Goal: Information Seeking & Learning: Learn about a topic

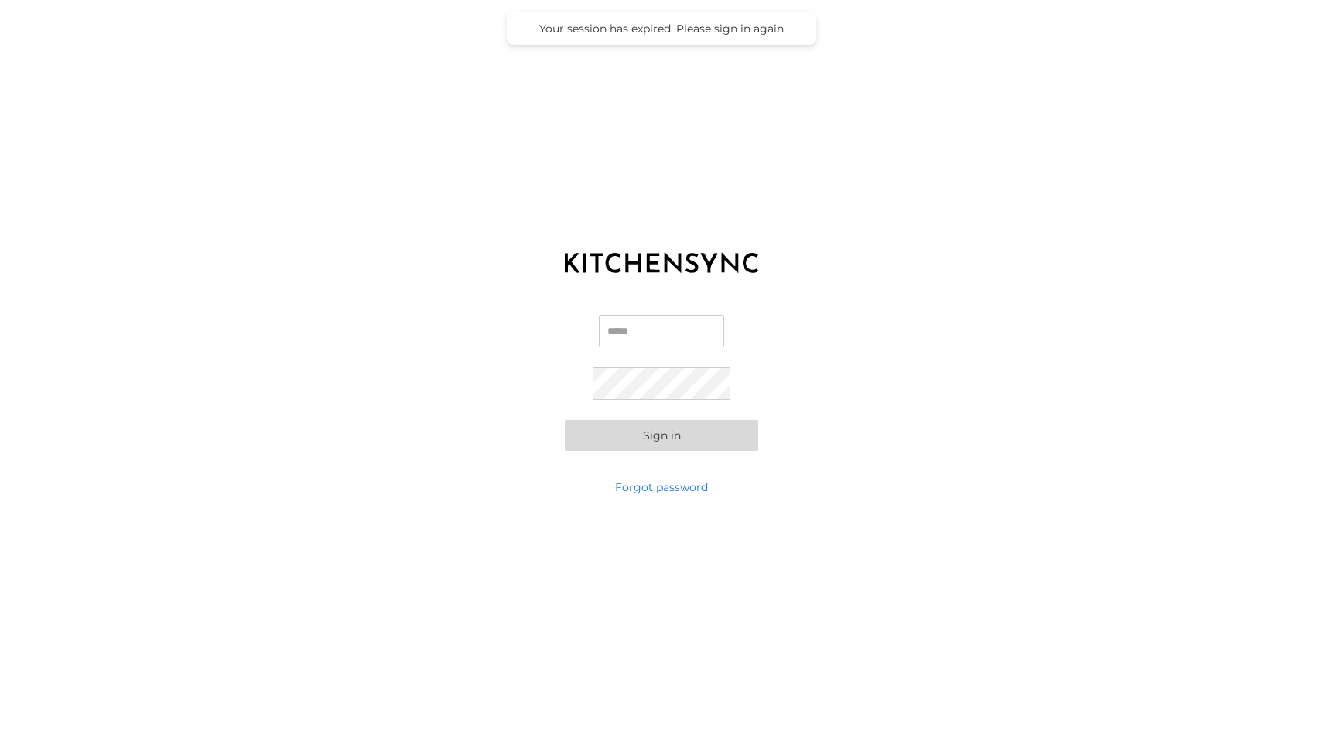
type input "**********"
click at [681, 439] on button "Sign in" at bounding box center [661, 435] width 193 height 31
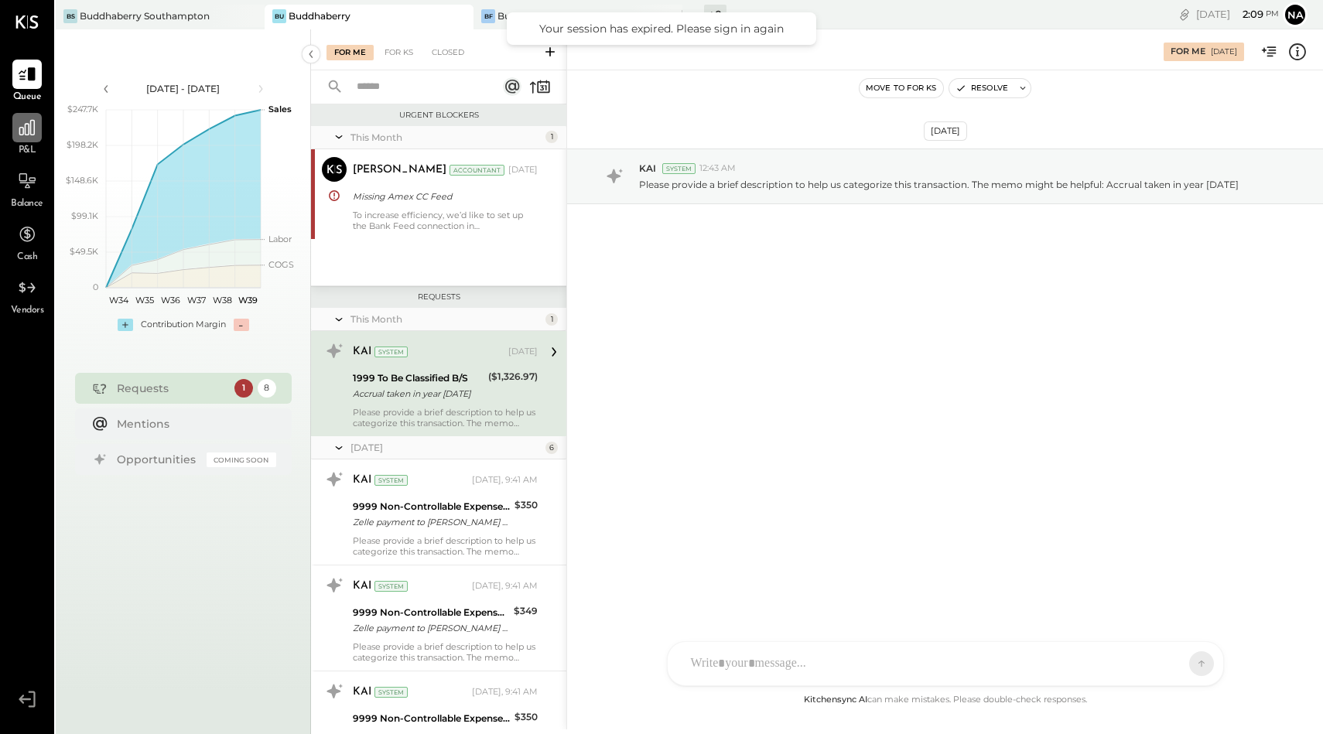
click at [34, 138] on div at bounding box center [26, 127] width 29 height 29
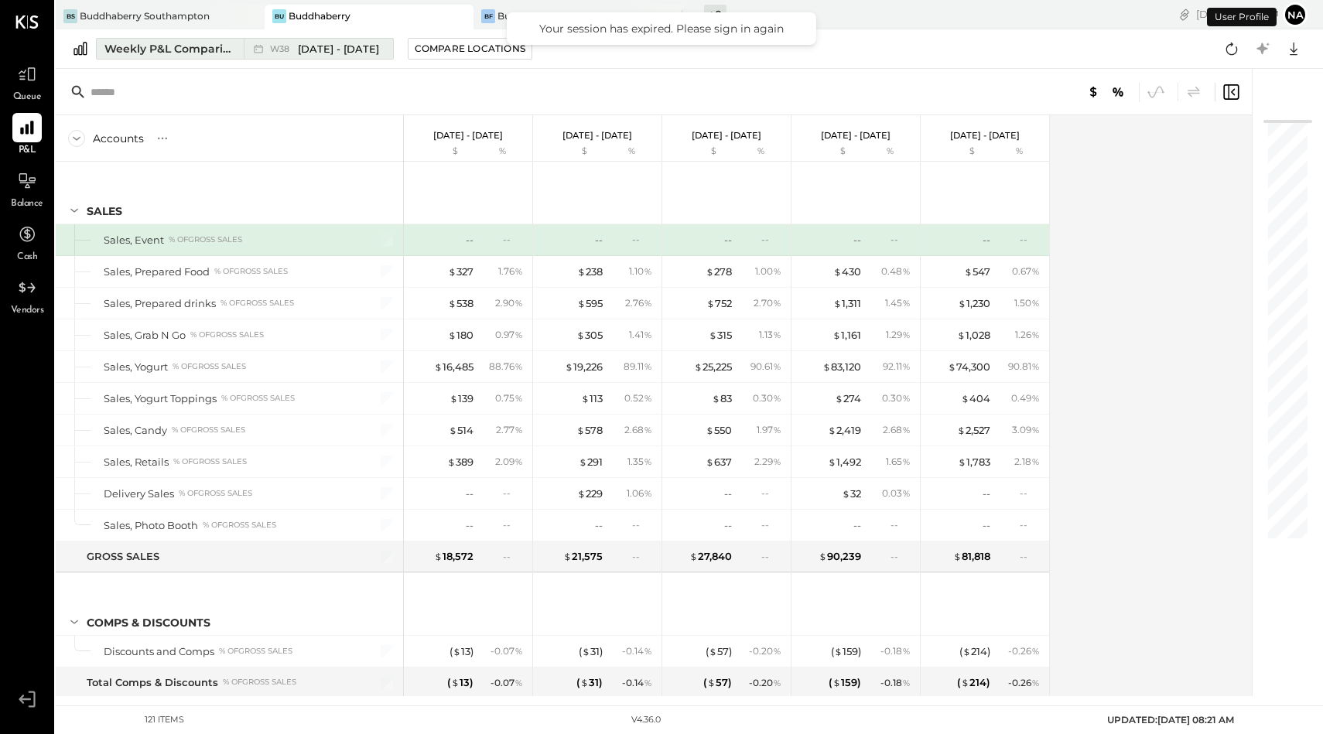
click at [179, 56] on div "Weekly P&L Comparison" at bounding box center [169, 48] width 130 height 15
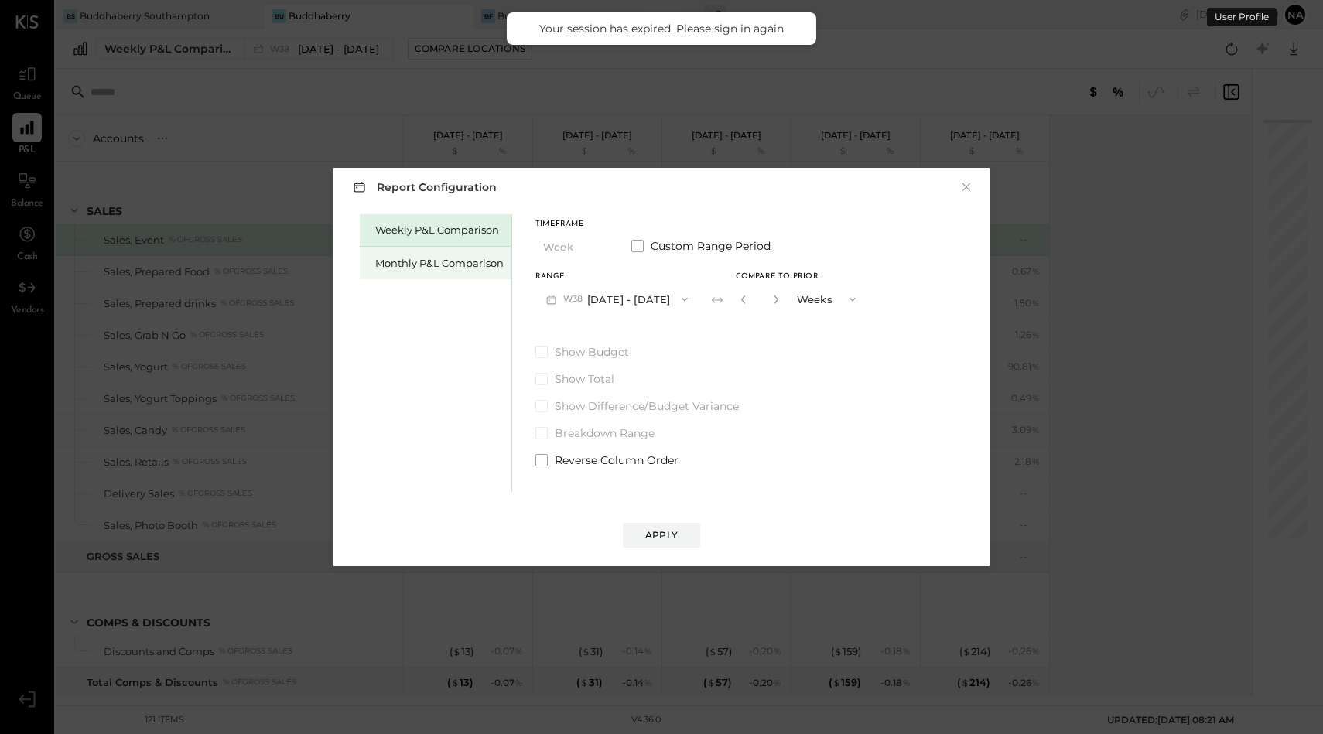
click at [416, 268] on div "Monthly P&L Comparison" at bounding box center [439, 263] width 128 height 15
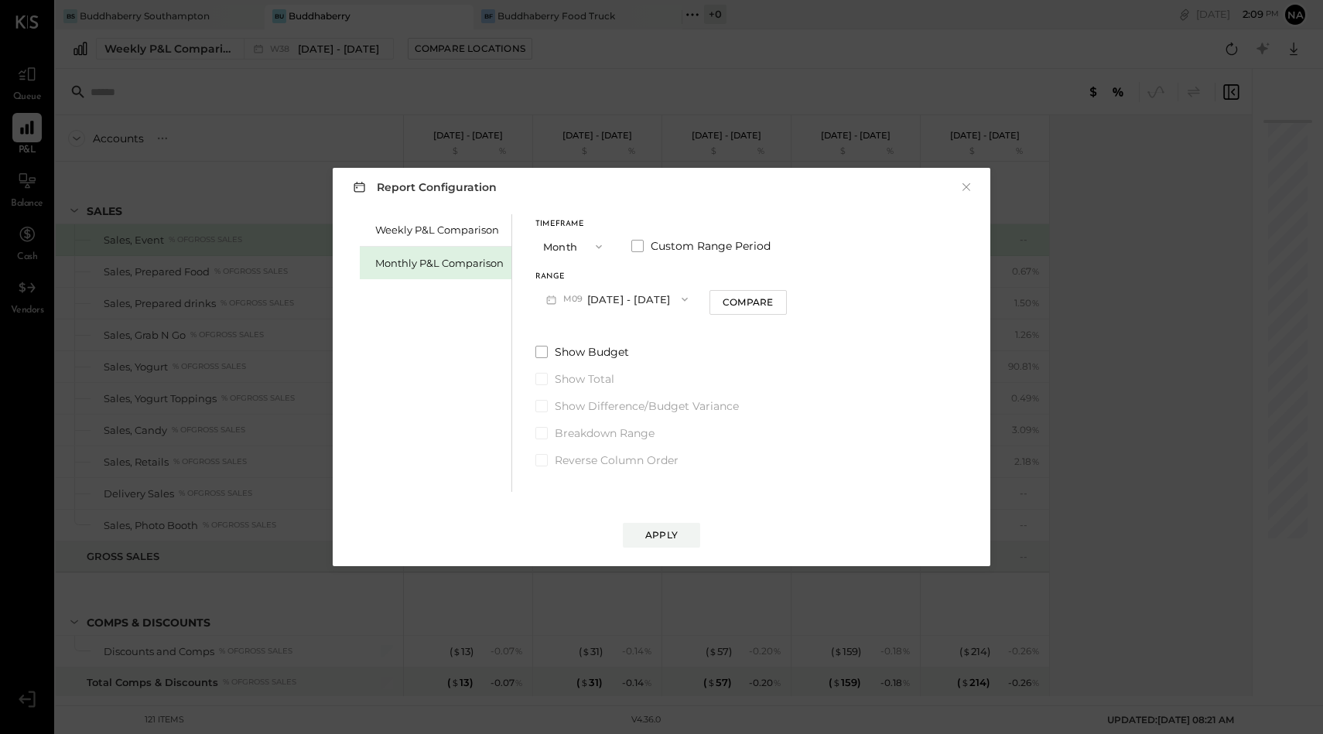
click at [623, 295] on button "M09 [DATE] - [DATE]" at bounding box center [616, 299] width 163 height 29
click at [974, 184] on div "Report Configuration ×" at bounding box center [661, 187] width 627 height 22
click at [965, 184] on button "×" at bounding box center [966, 186] width 14 height 15
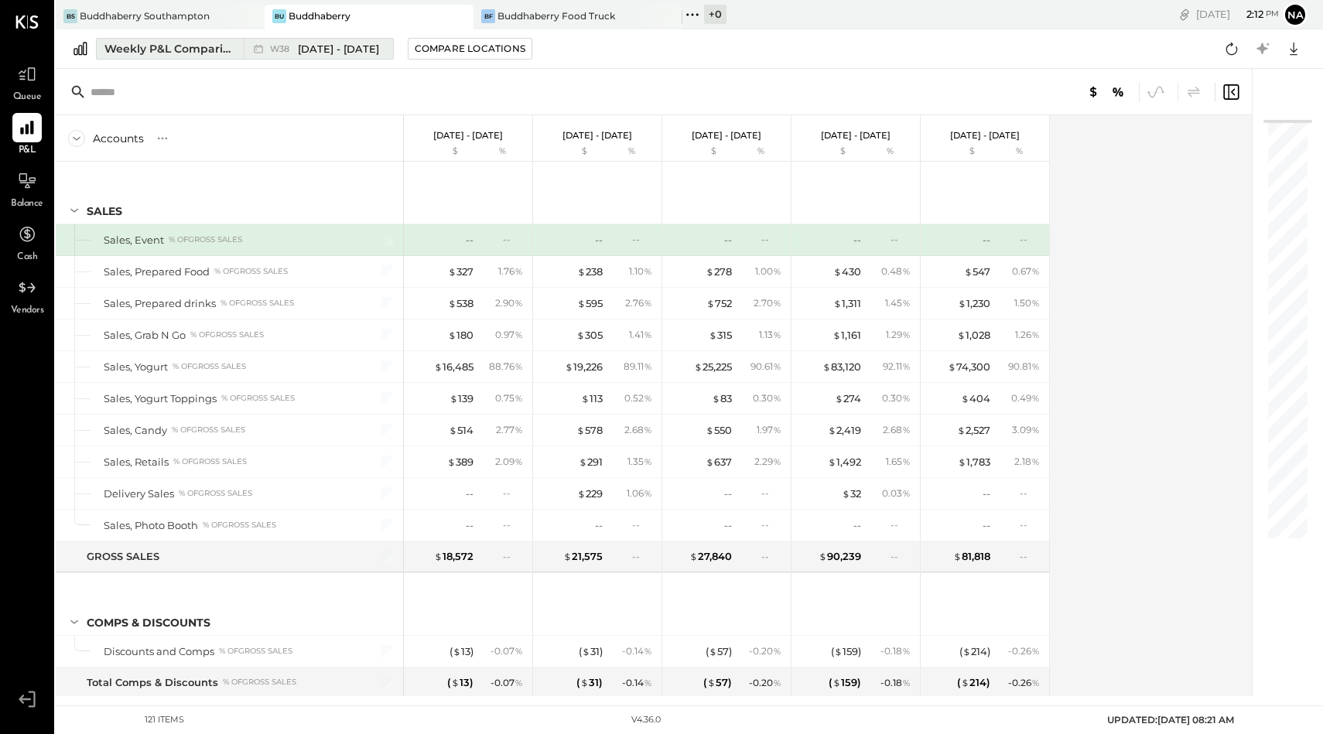
click at [196, 42] on div "Weekly P&L Comparison" at bounding box center [169, 48] width 130 height 15
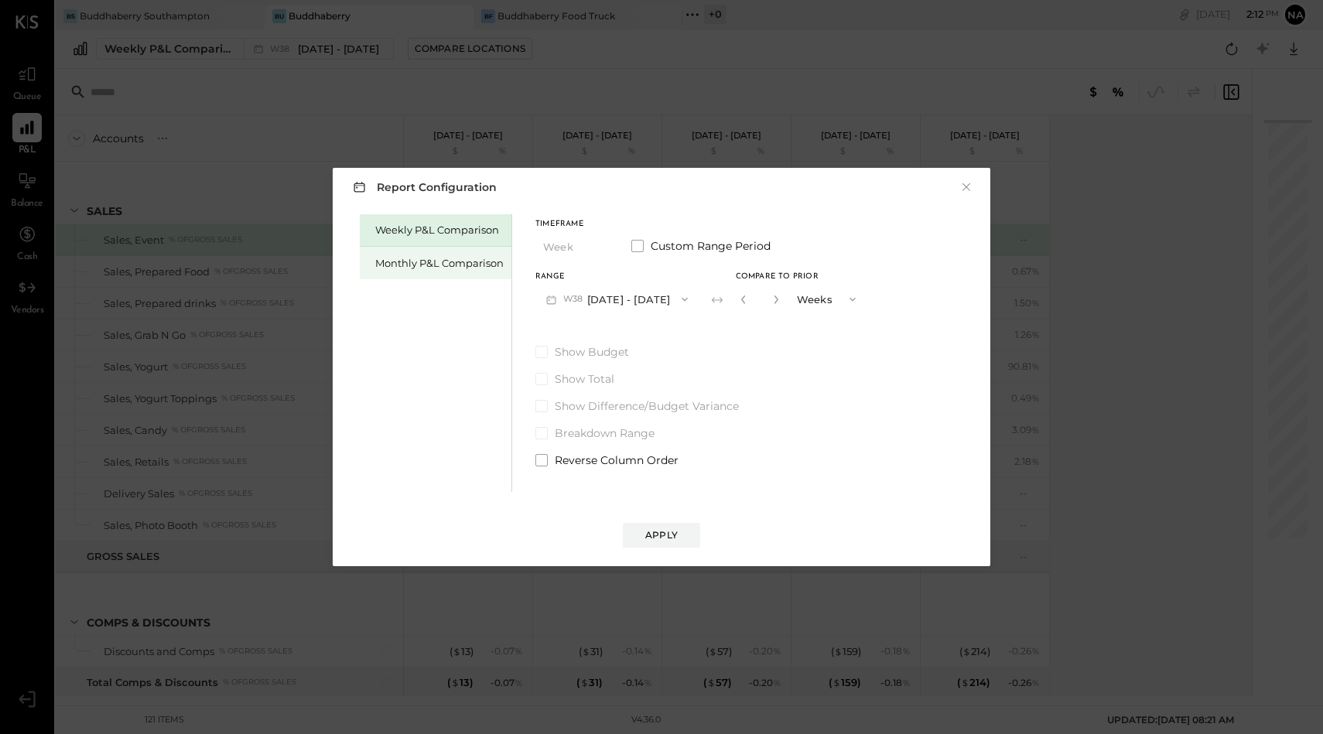
click at [426, 257] on div "Monthly P&L Comparison" at bounding box center [439, 263] width 128 height 15
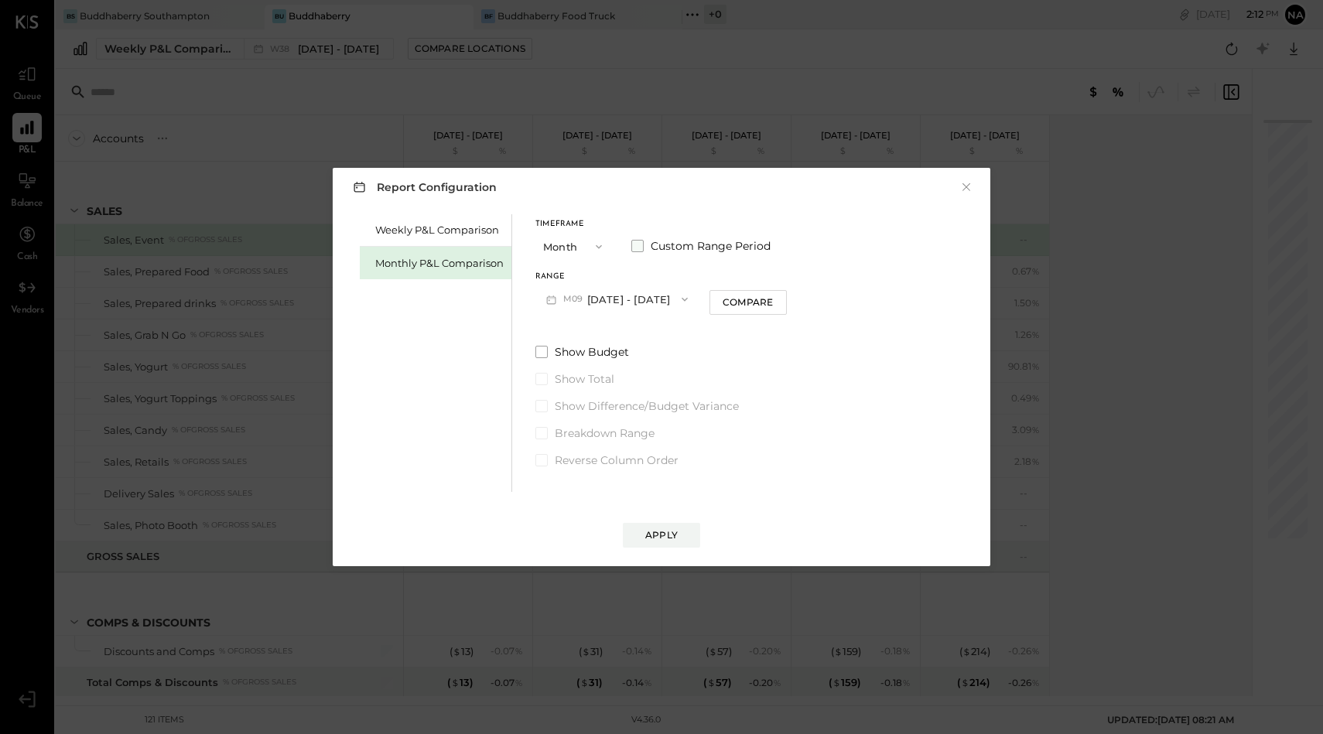
click at [637, 245] on span at bounding box center [637, 246] width 12 height 12
click at [589, 293] on button "[DATE]" at bounding box center [581, 299] width 92 height 29
click at [586, 366] on span "[DATE]" at bounding box center [570, 366] width 32 height 13
click at [756, 300] on button "[DATE]" at bounding box center [710, 299] width 92 height 29
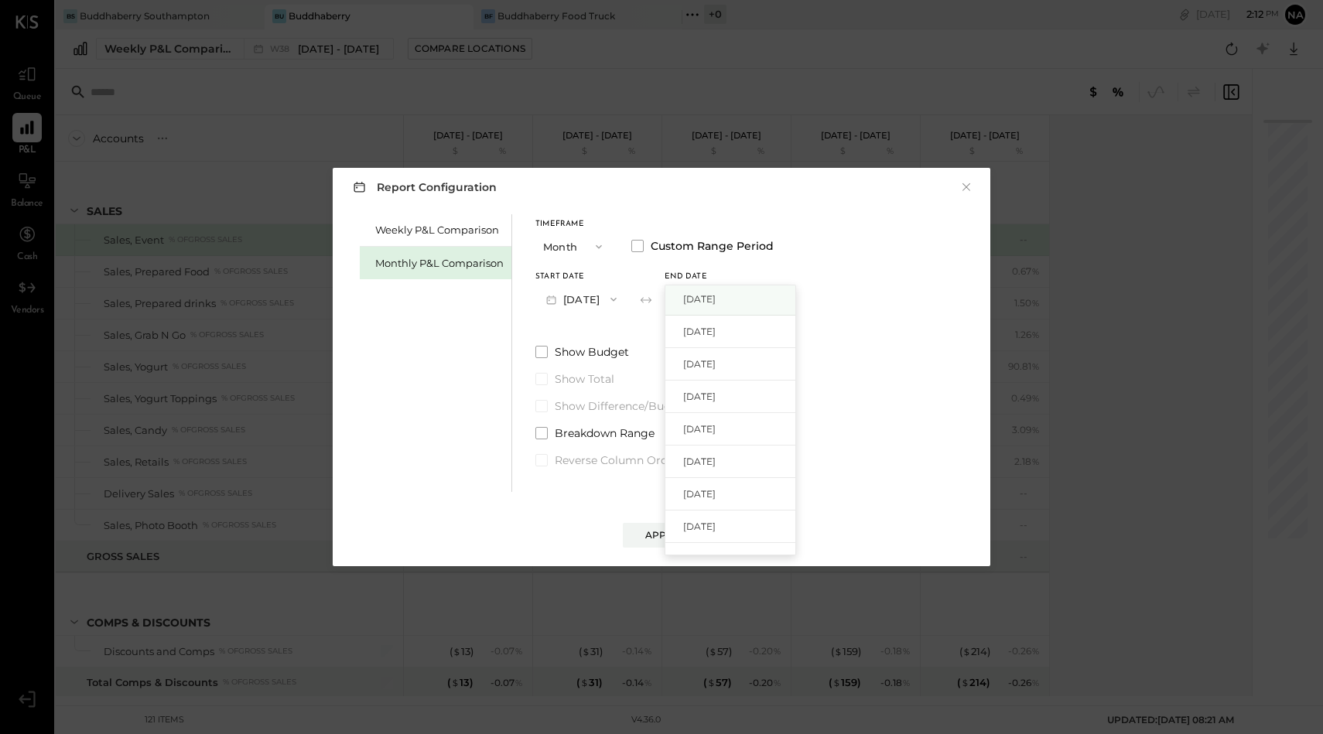
scroll to position [139, 0]
click at [734, 445] on div "[DATE]" at bounding box center [730, 455] width 130 height 32
click at [676, 538] on div "Apply" at bounding box center [661, 534] width 32 height 13
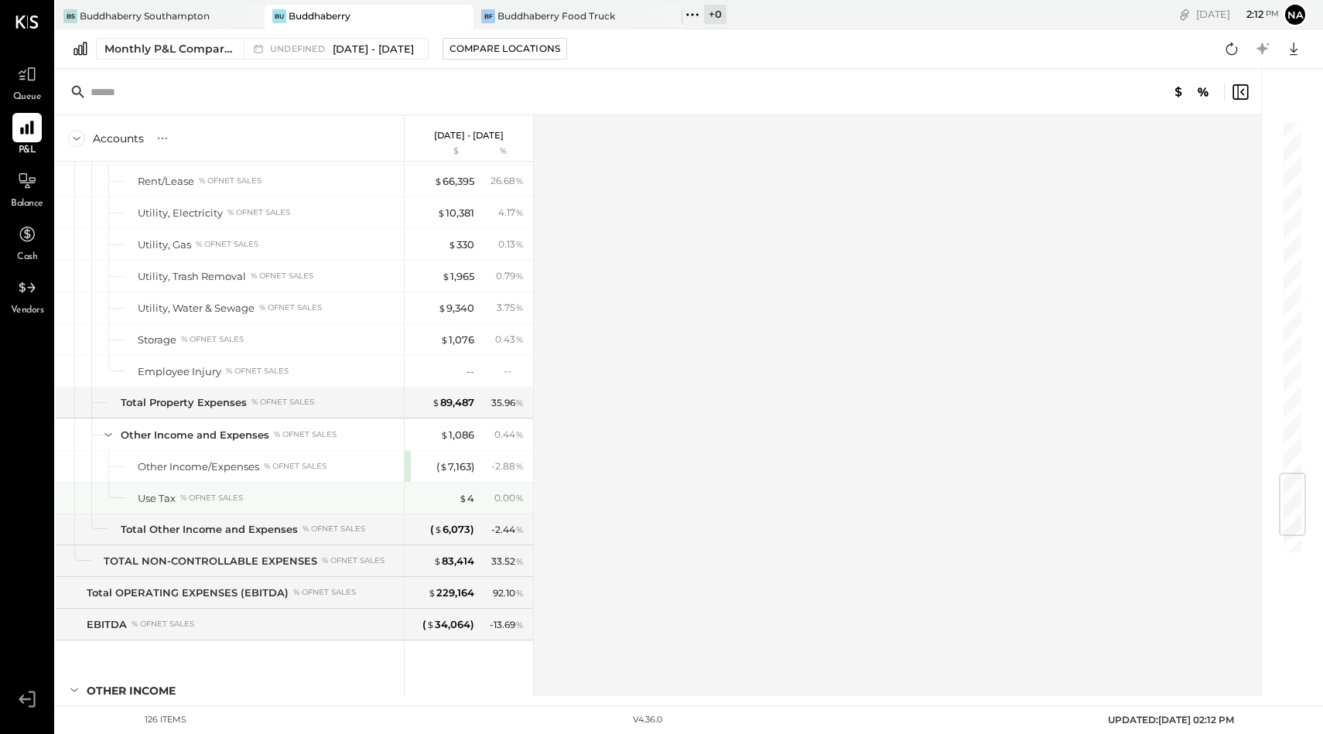
scroll to position [3115, 0]
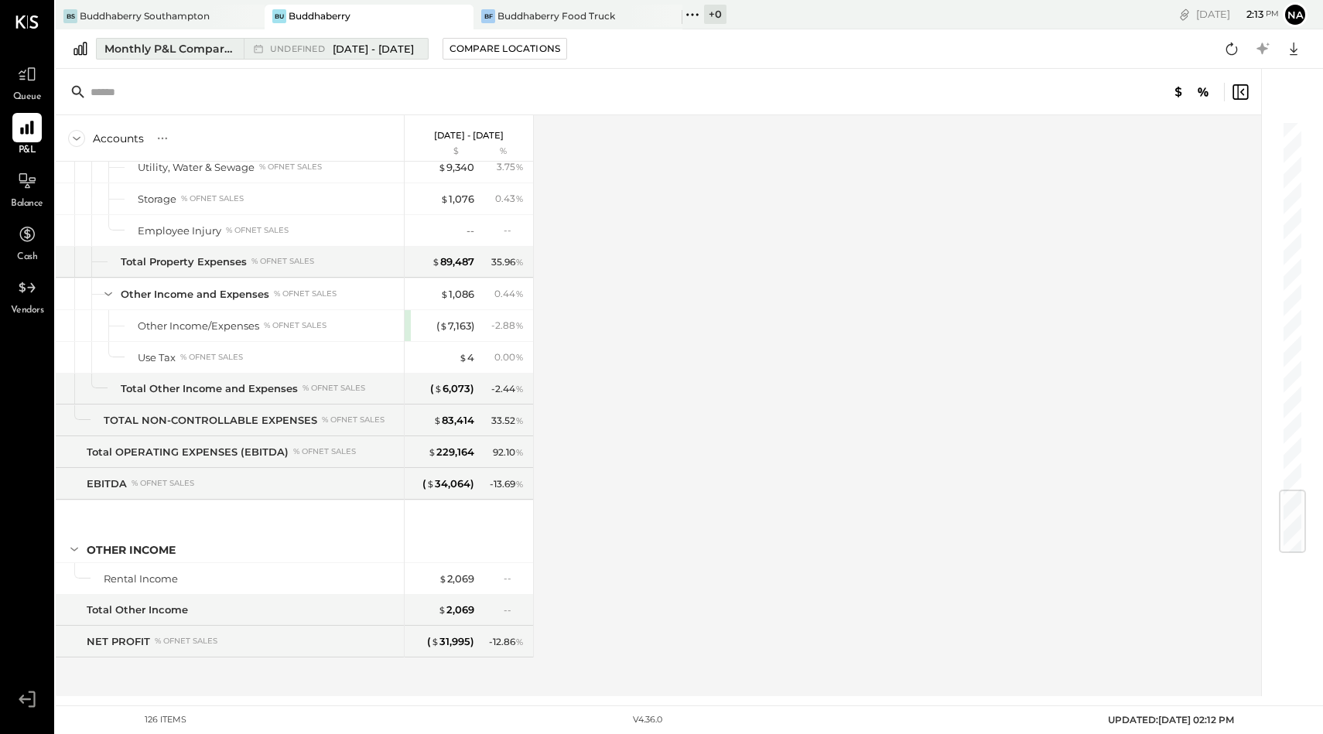
click at [209, 45] on div "Monthly P&L Comparison" at bounding box center [169, 48] width 130 height 15
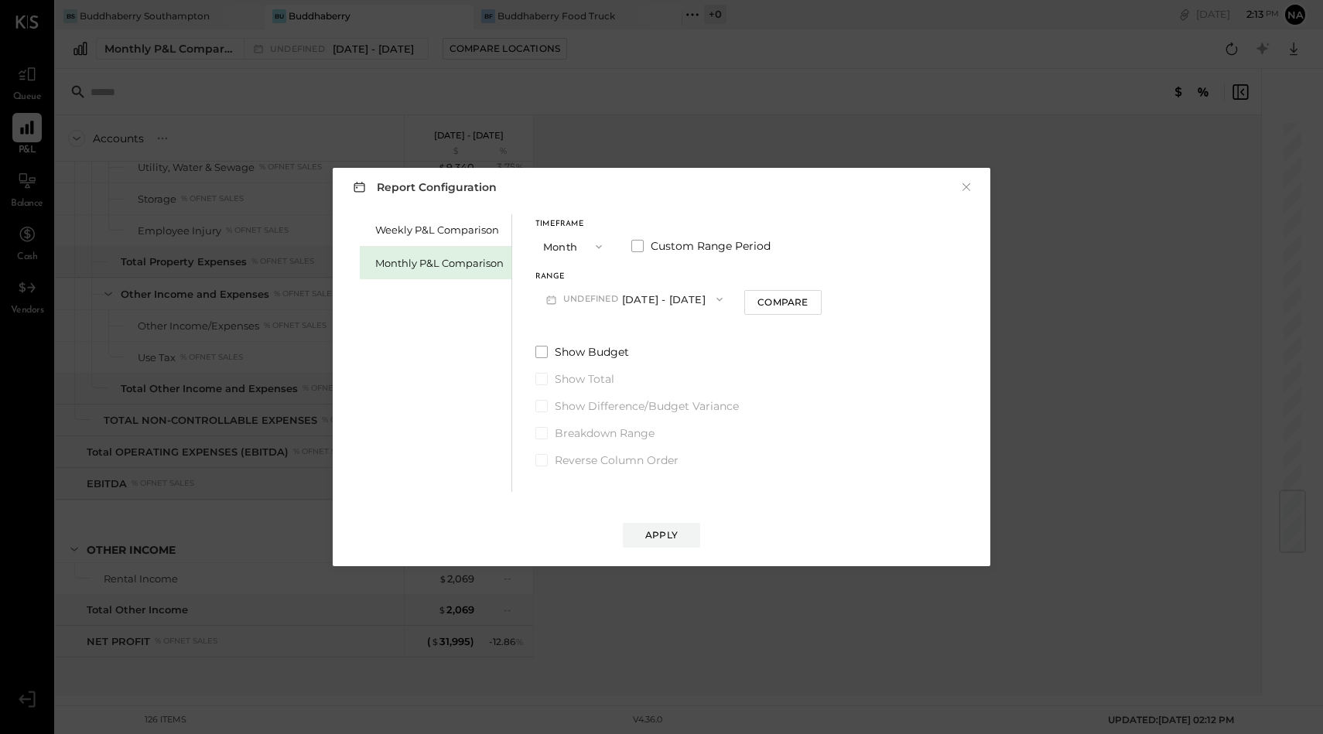
click at [569, 242] on button "Month" at bounding box center [573, 246] width 77 height 29
click at [567, 292] on div "YTD" at bounding box center [574, 302] width 76 height 28
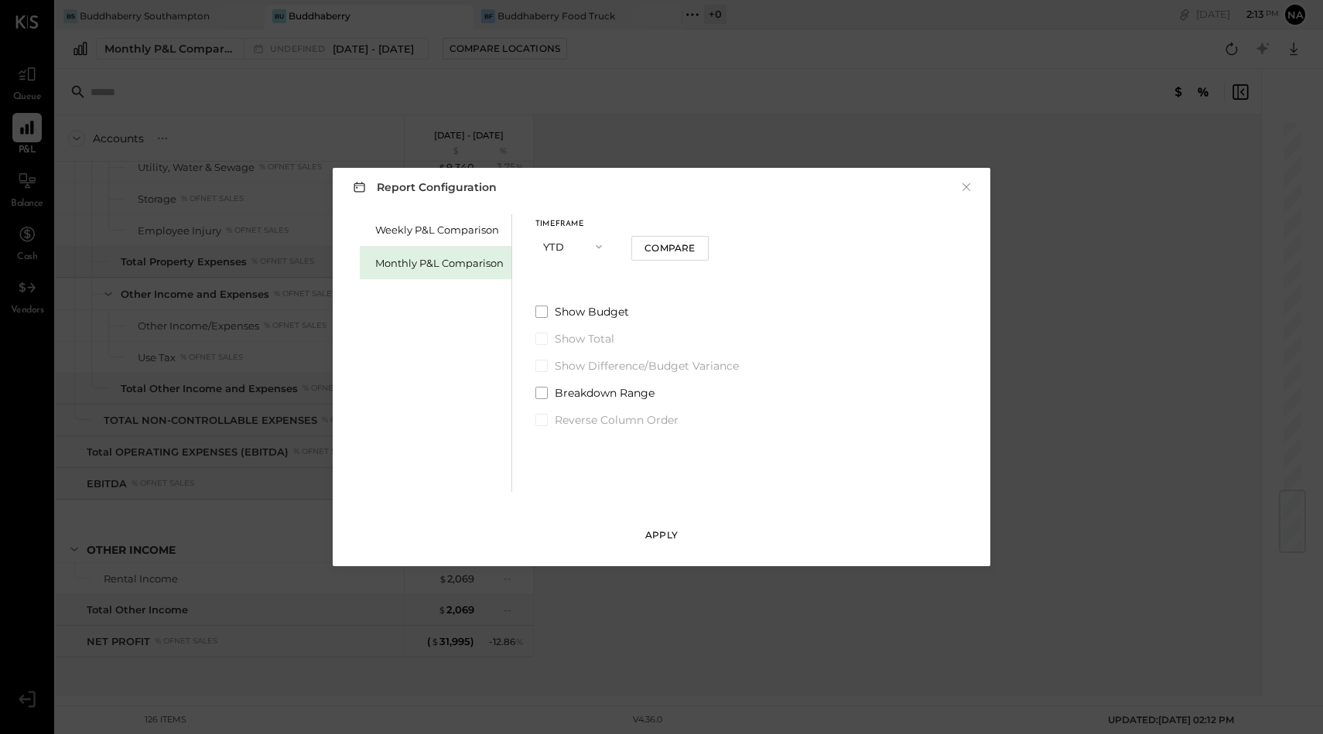
click at [651, 535] on div "Apply" at bounding box center [661, 534] width 32 height 13
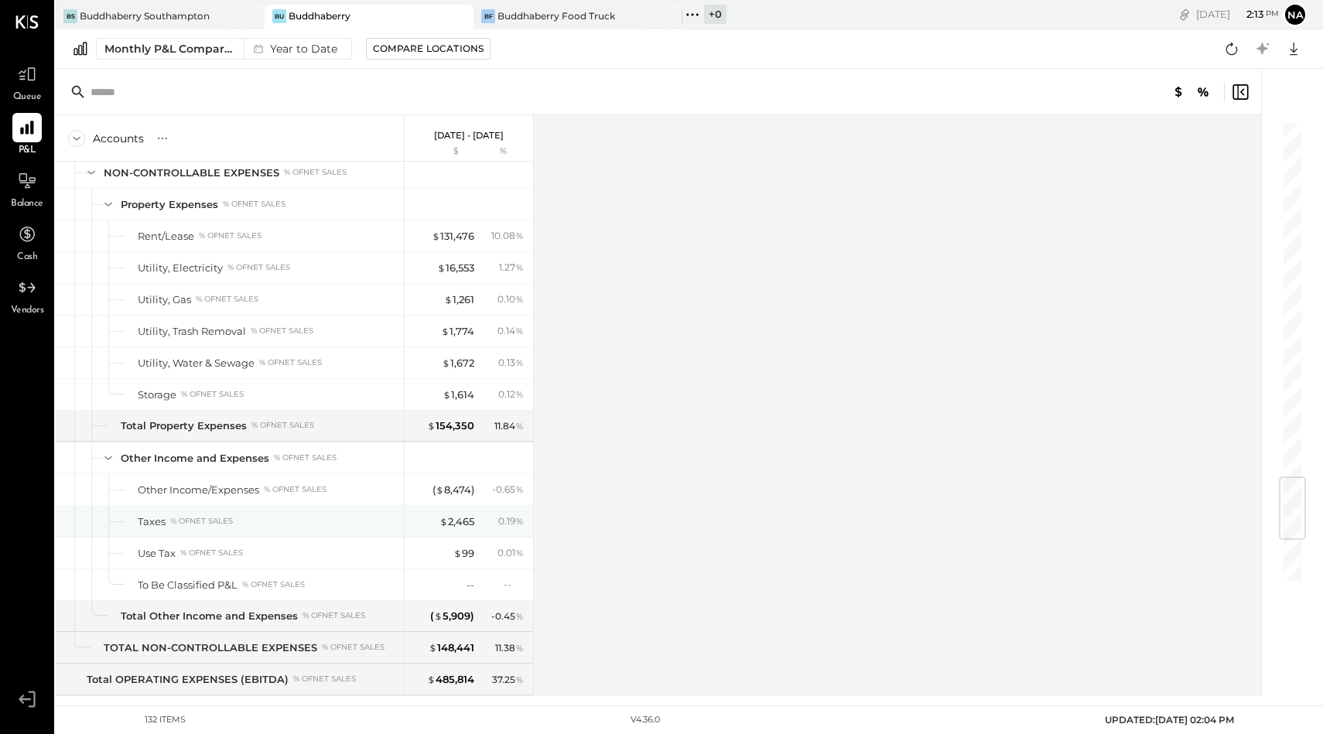
scroll to position [3016, 0]
click at [466, 518] on div "$ 2,465" at bounding box center [456, 520] width 35 height 15
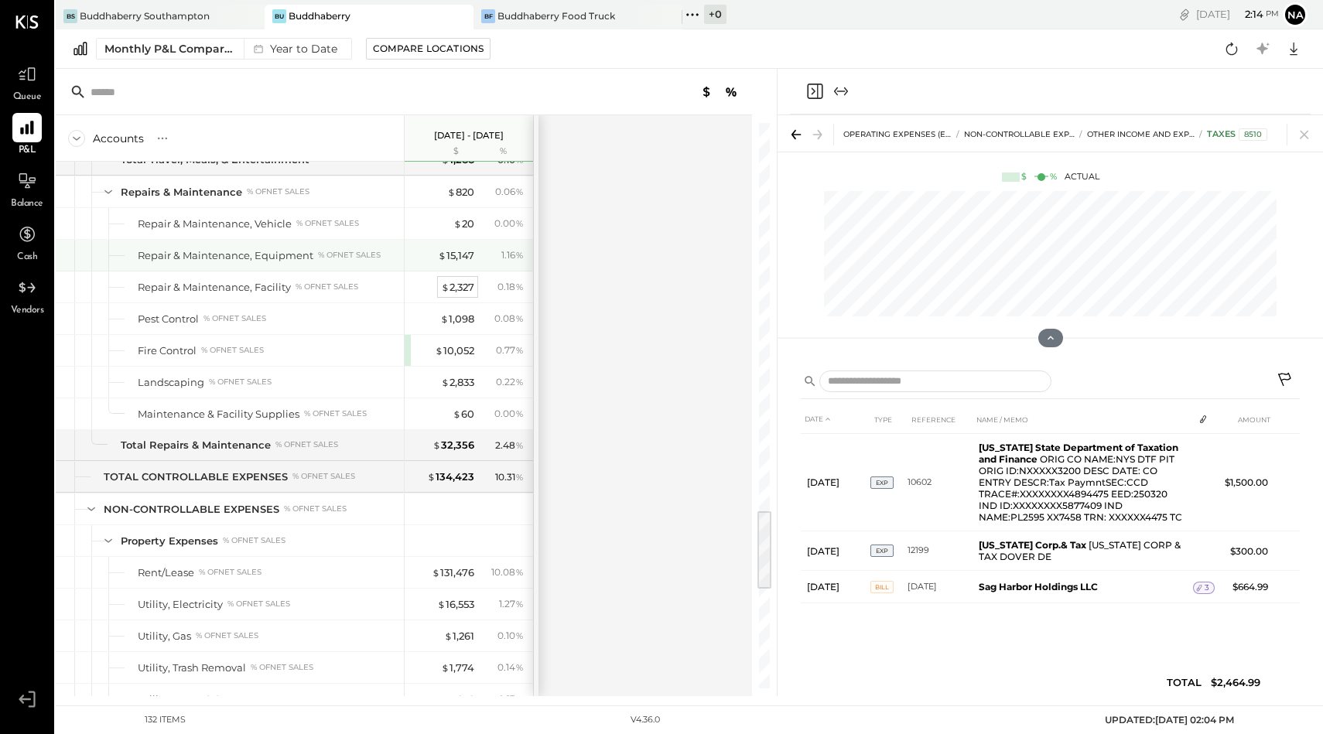
scroll to position [2669, 0]
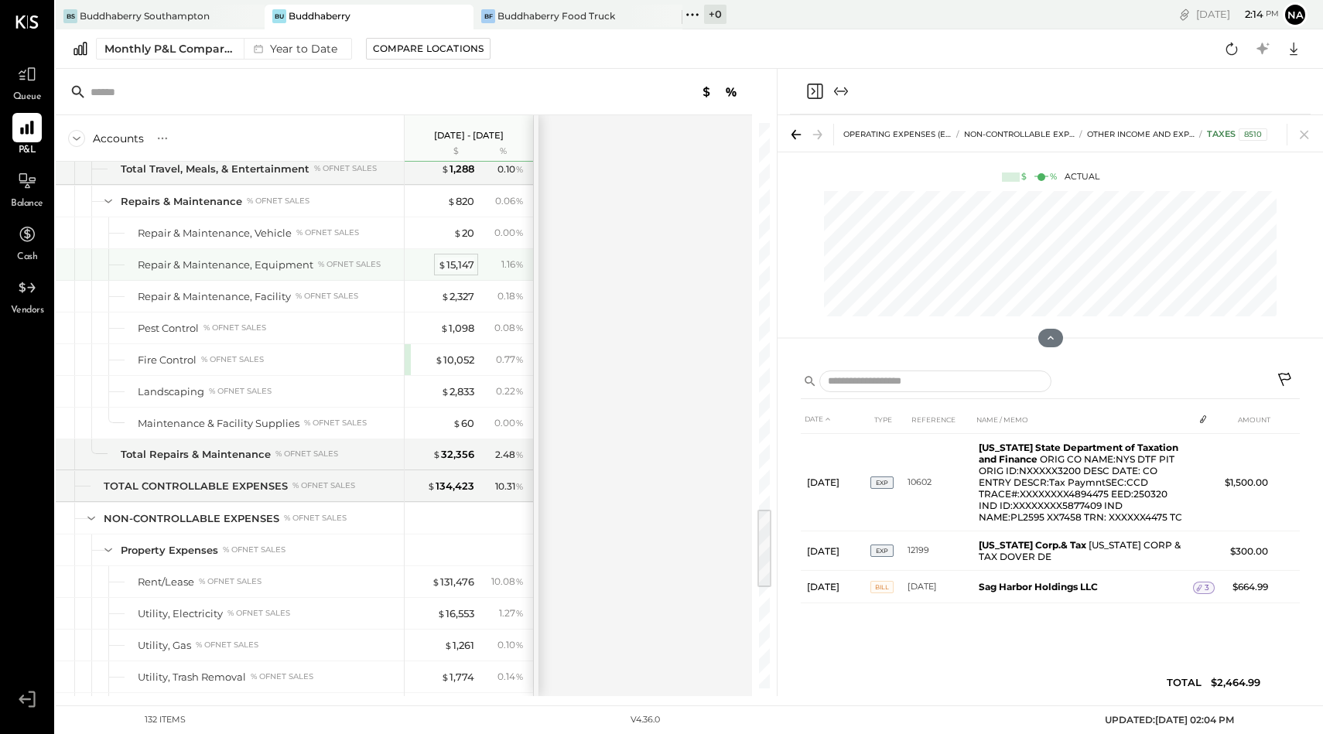
click at [448, 264] on div "$ 15,147" at bounding box center [456, 265] width 36 height 15
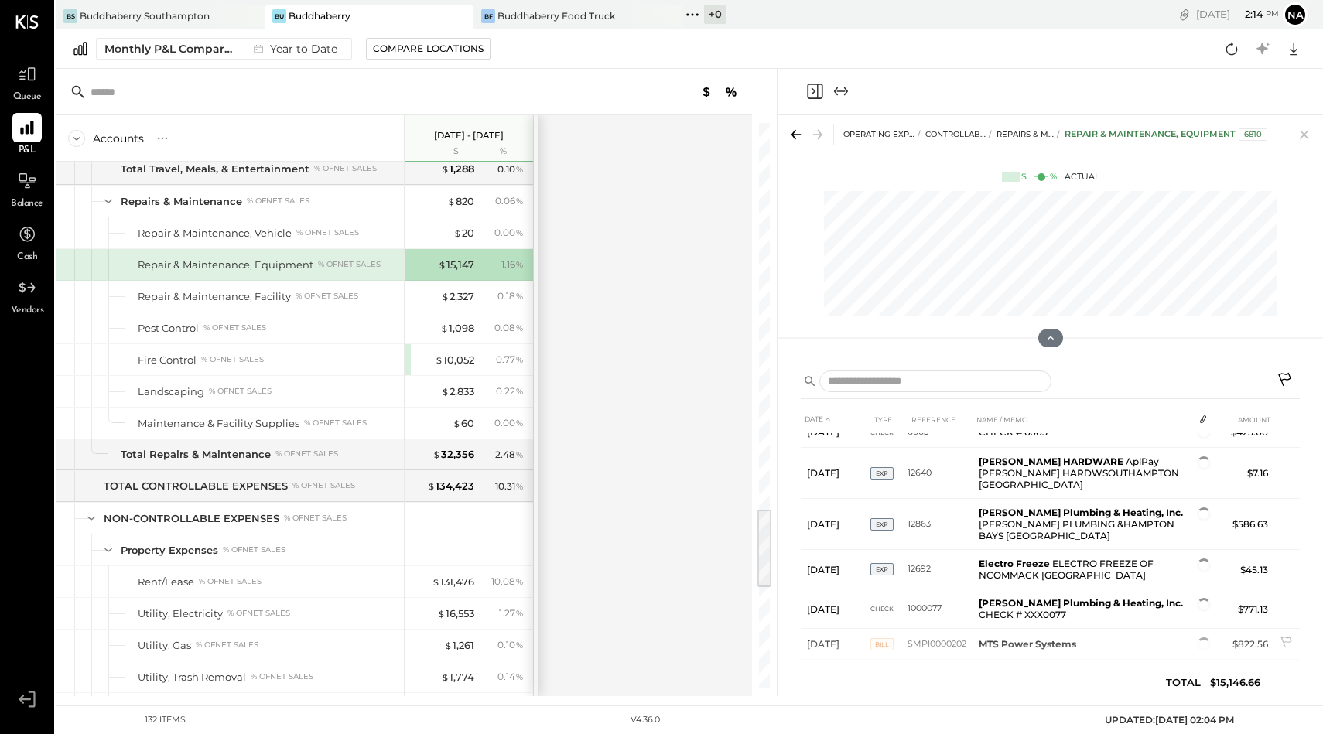
scroll to position [643, 0]
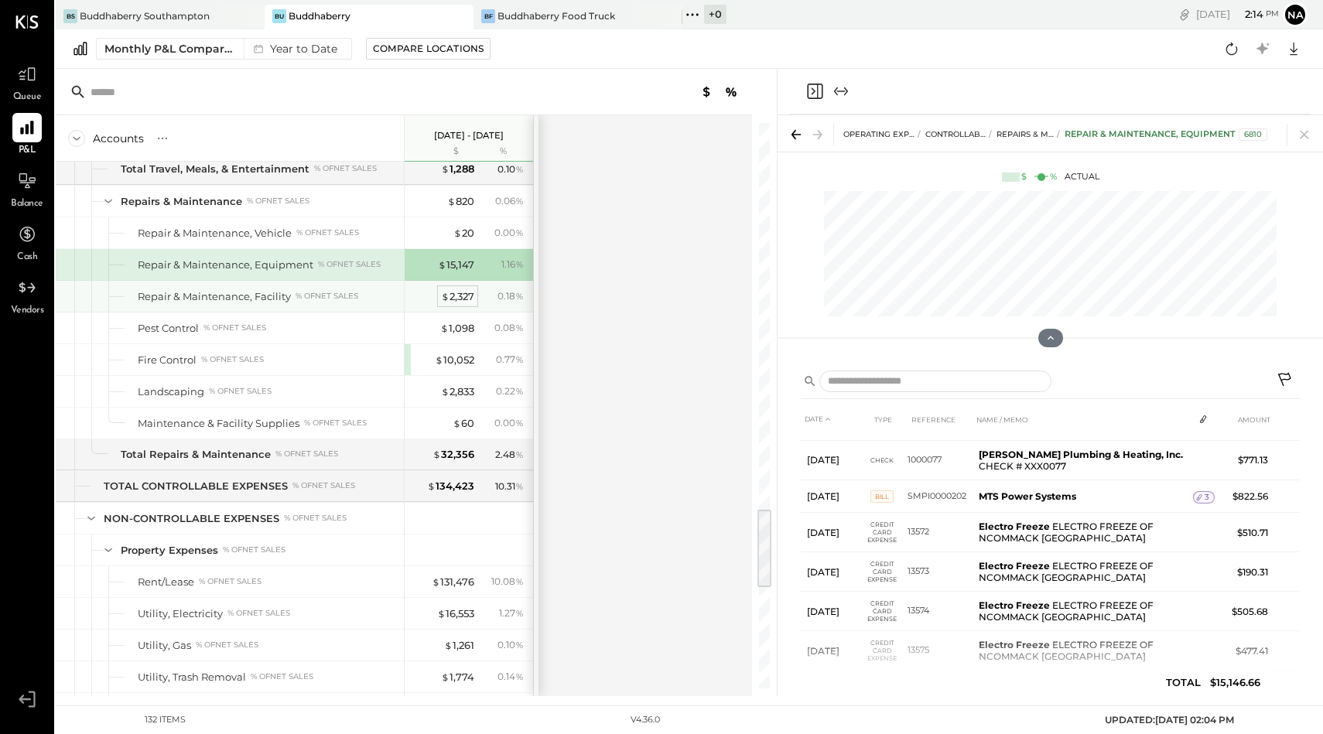
click at [451, 292] on div "$ 2,327" at bounding box center [457, 296] width 33 height 15
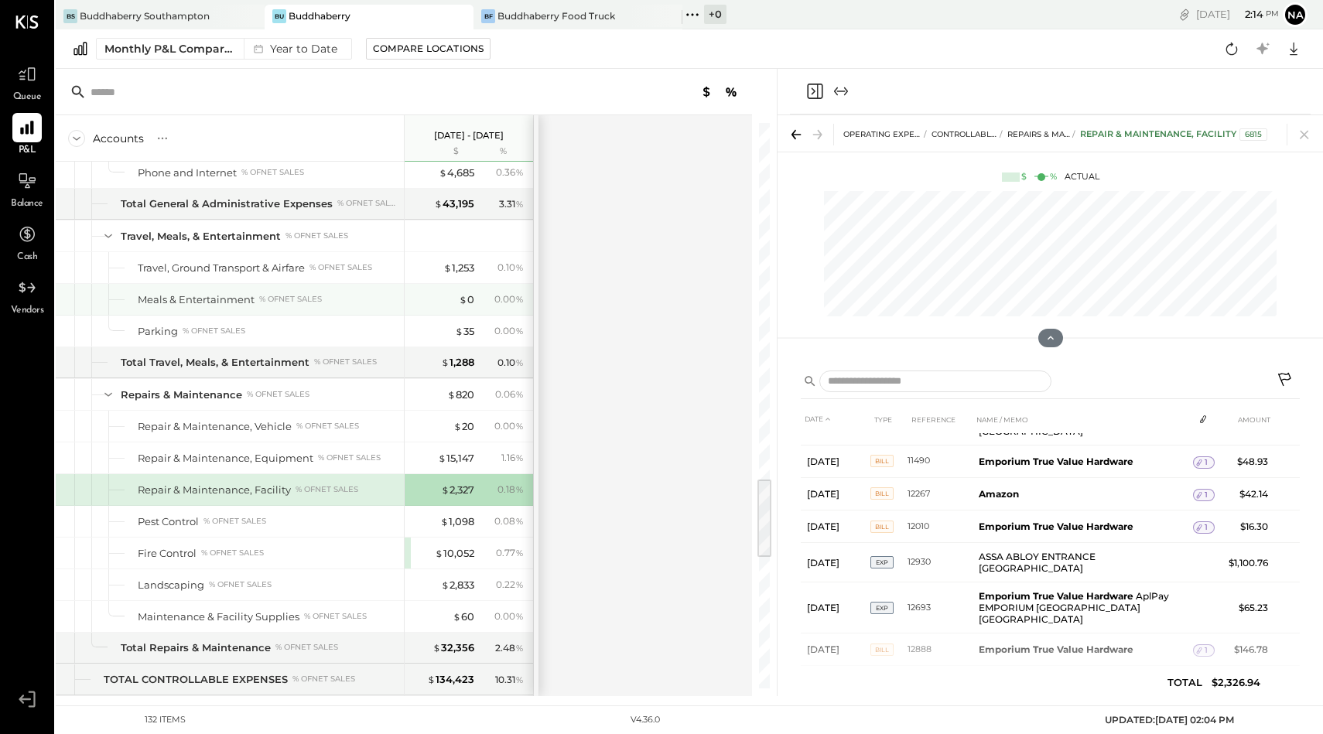
scroll to position [2460, 0]
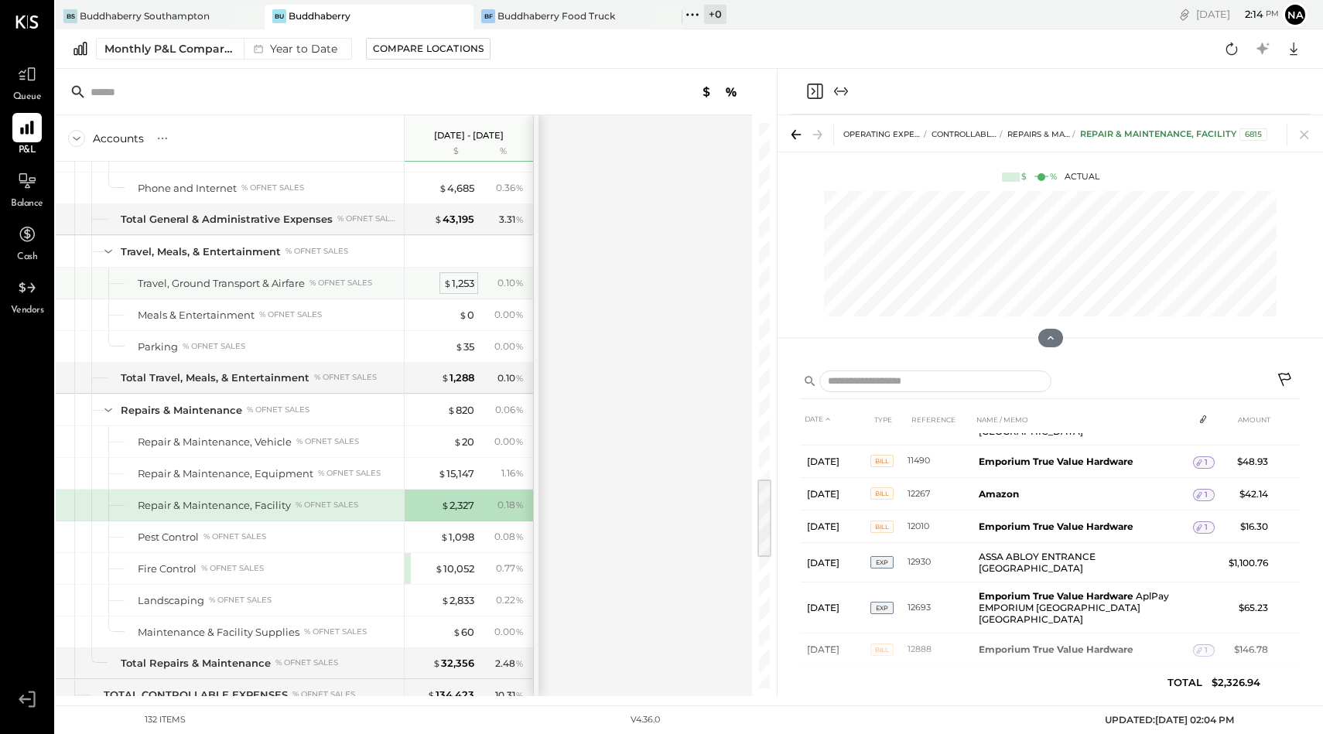
click at [456, 282] on div "$ 1,253" at bounding box center [458, 283] width 31 height 15
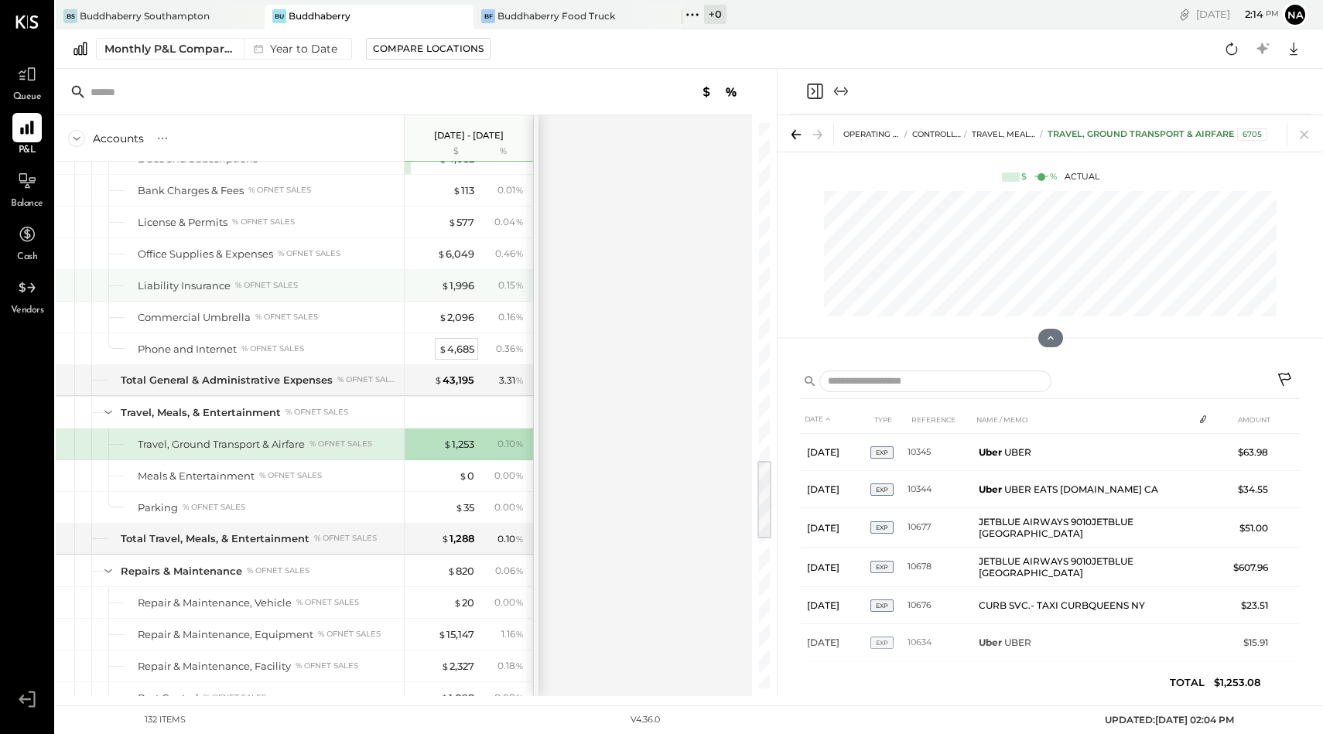
scroll to position [2293, 0]
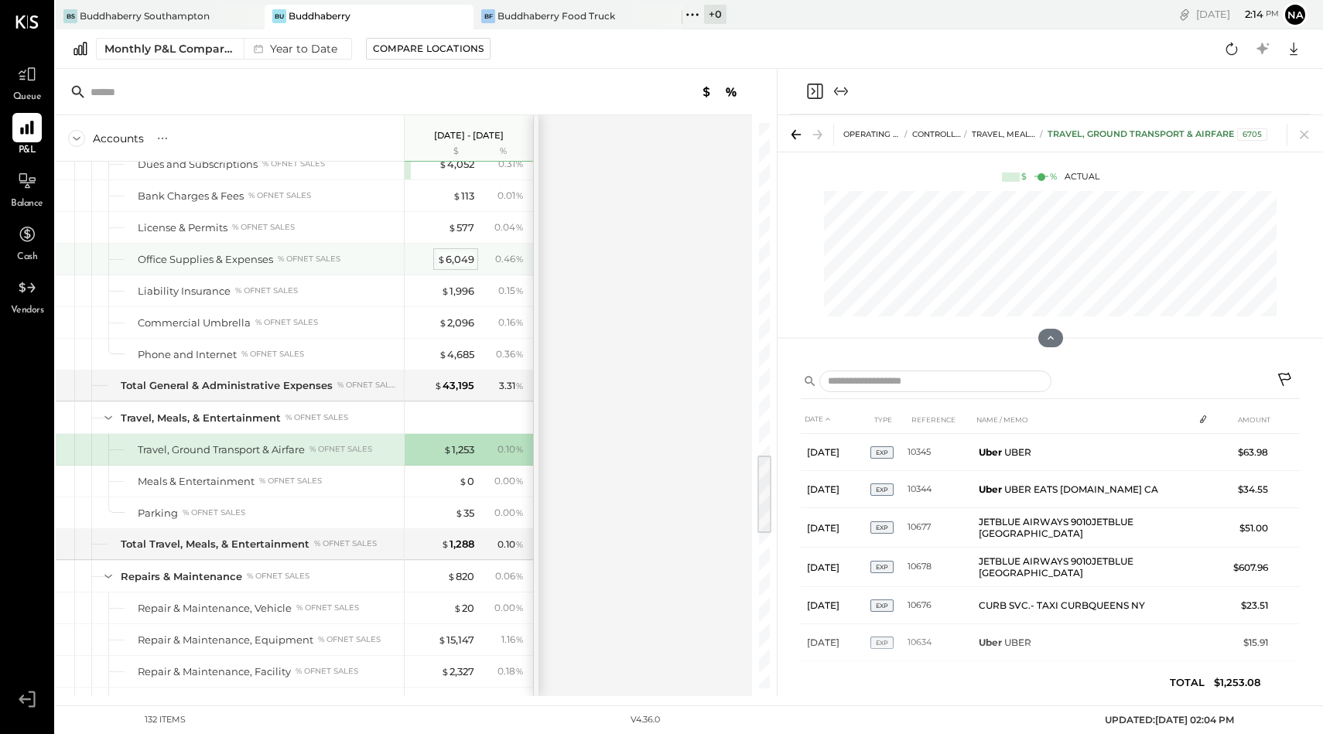
click at [461, 258] on div "$ 6,049" at bounding box center [455, 259] width 37 height 15
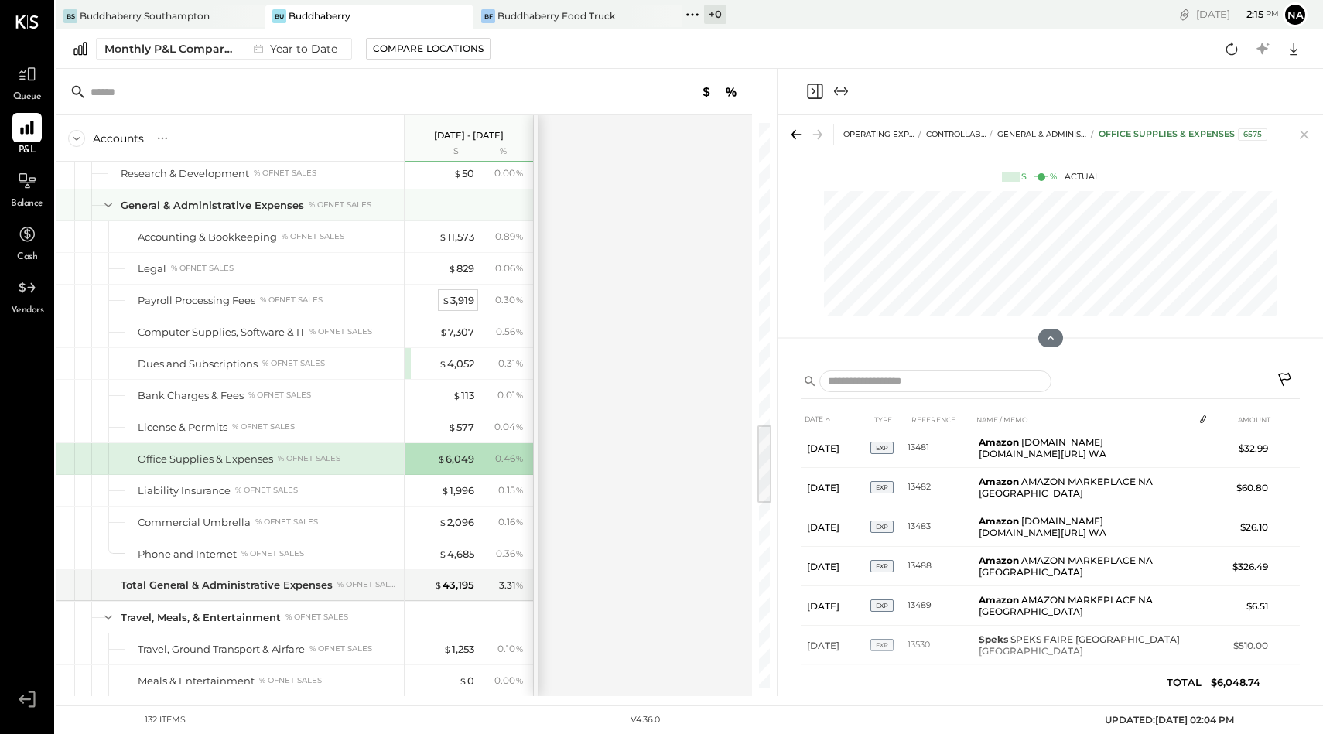
scroll to position [2091, 0]
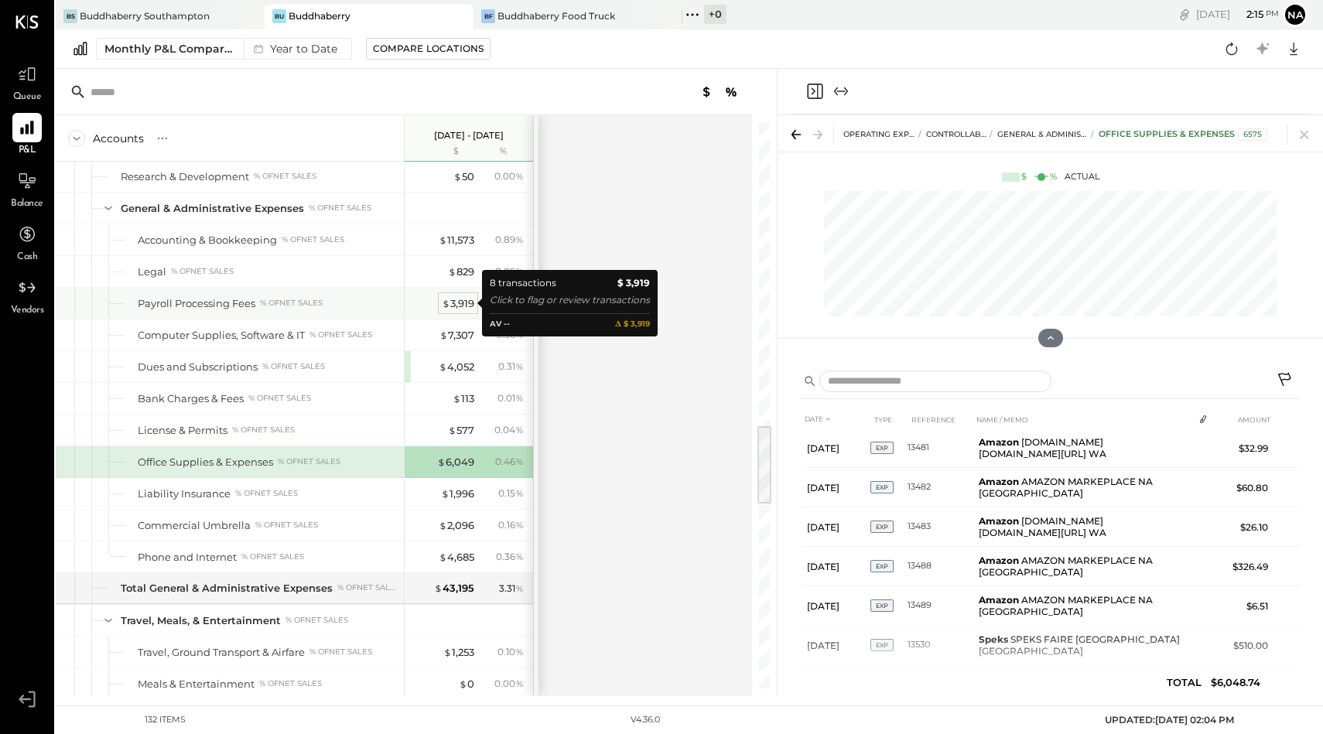
click at [459, 306] on div "$ 3,919" at bounding box center [458, 303] width 32 height 15
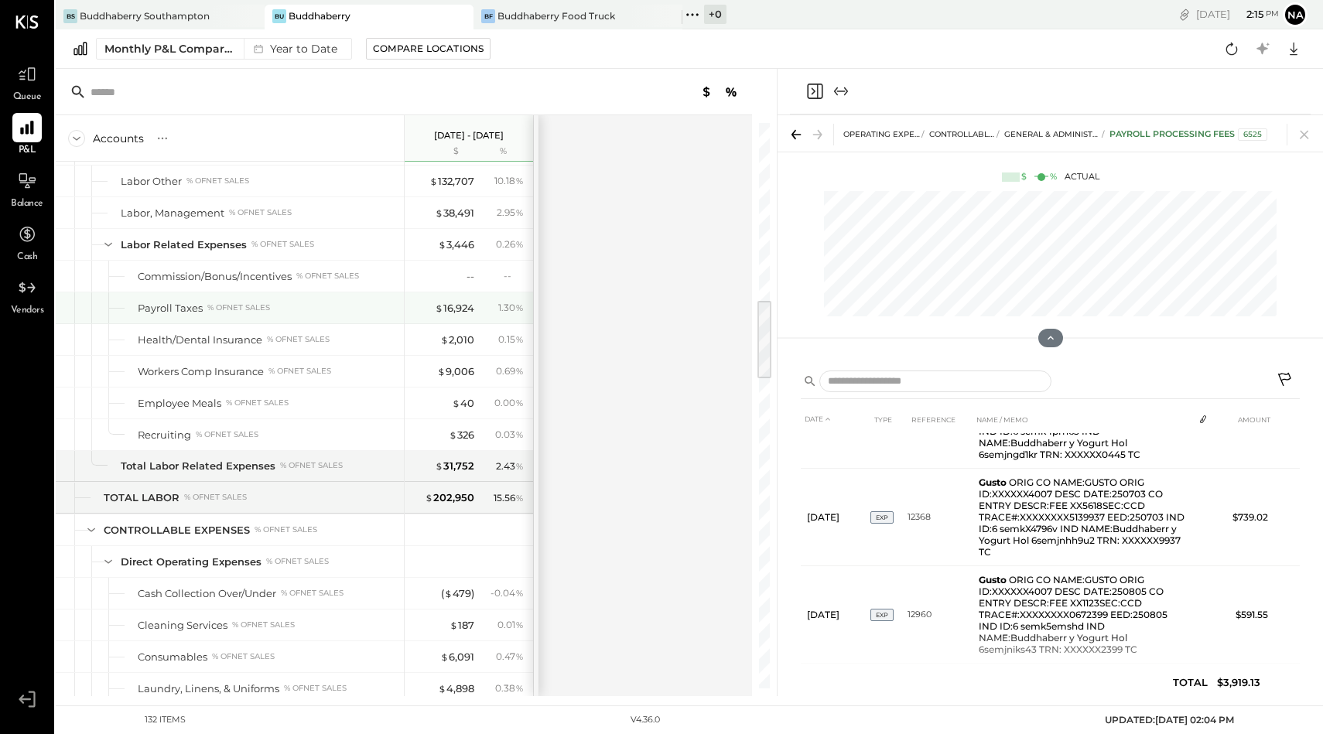
scroll to position [1209, 0]
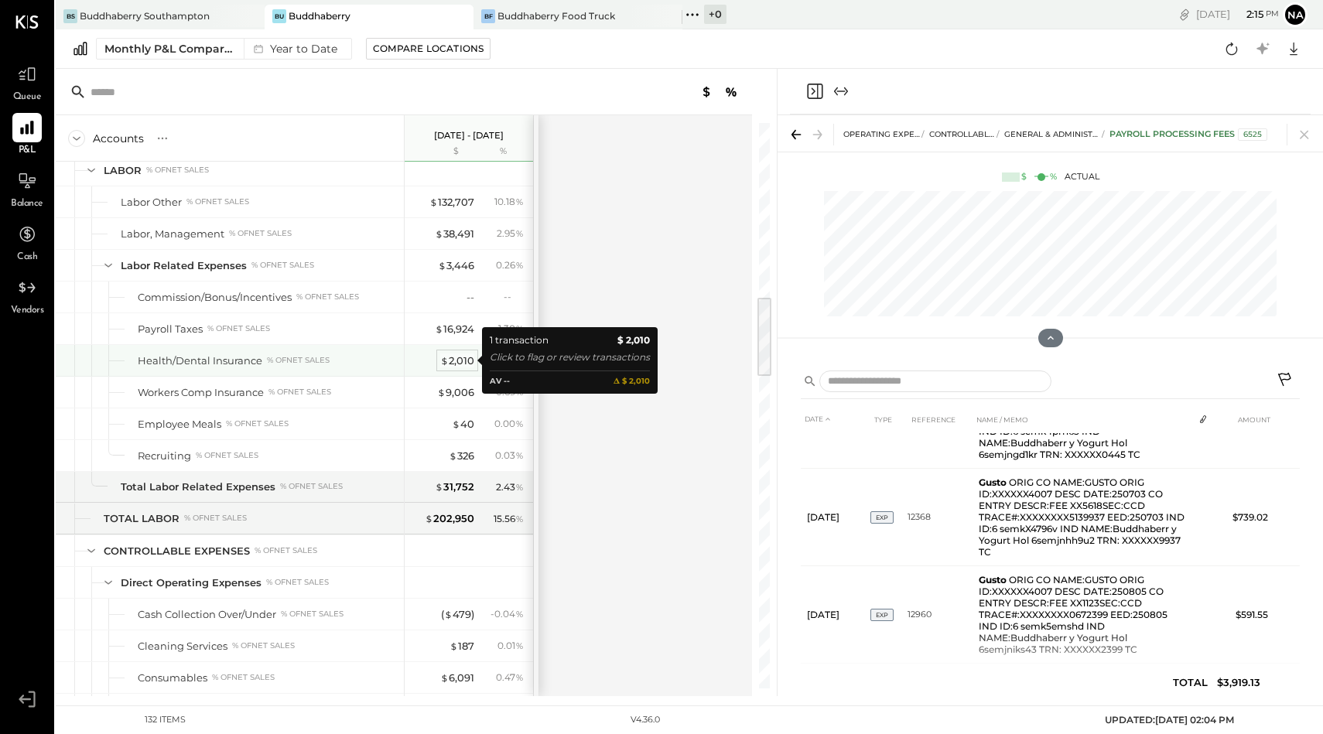
click at [463, 363] on div "$ 2,010" at bounding box center [457, 360] width 34 height 15
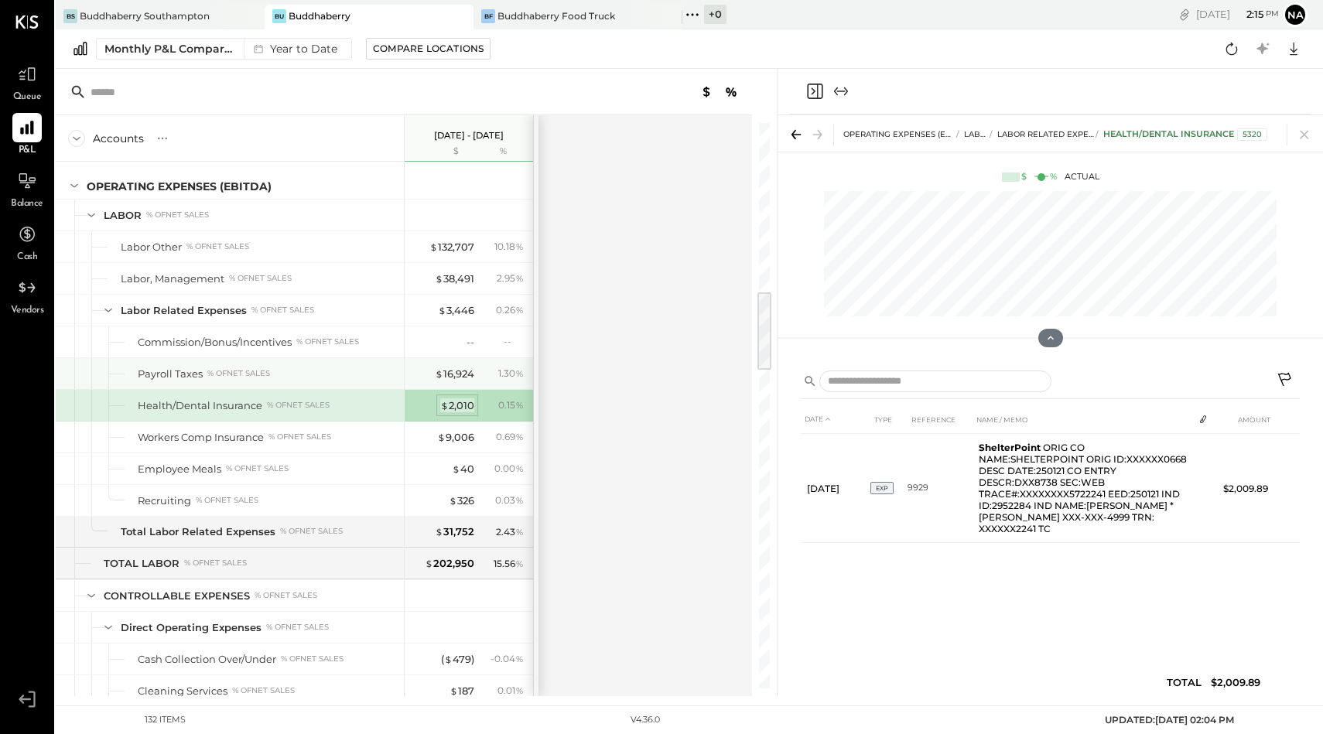
scroll to position [1149, 0]
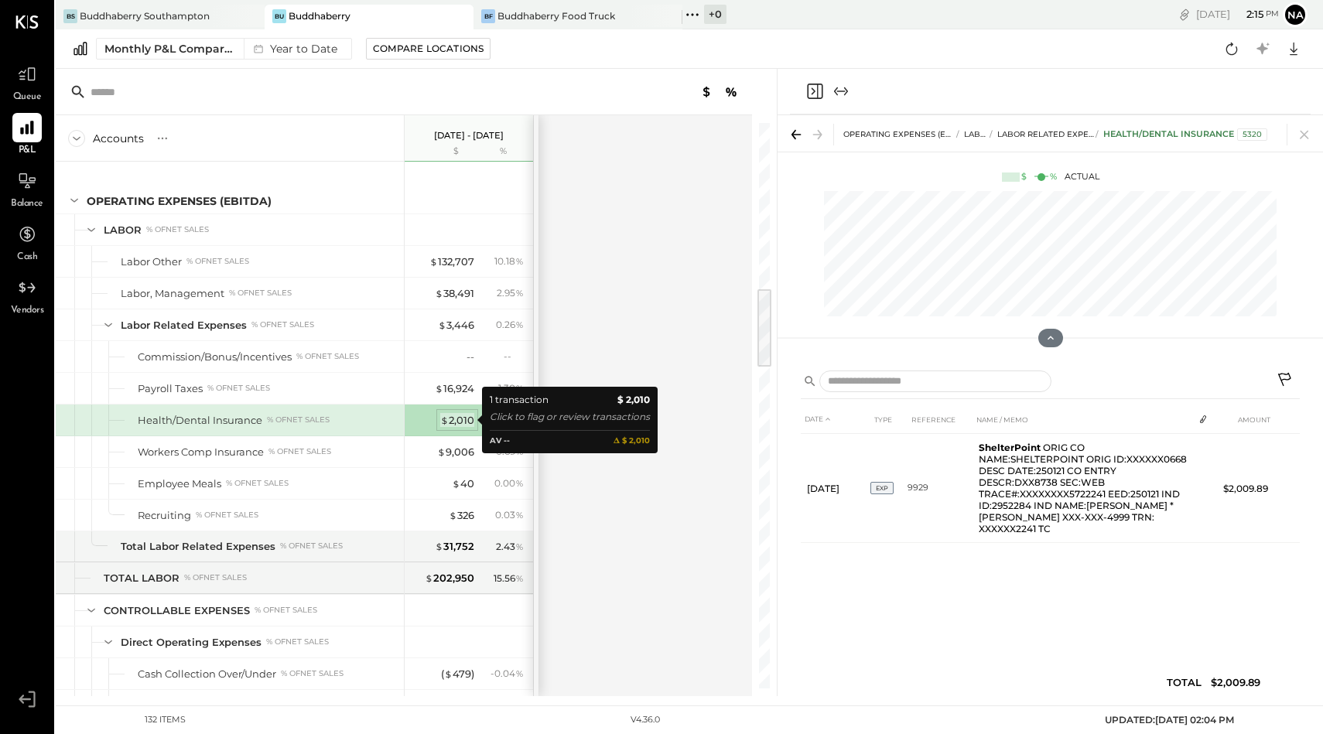
click at [460, 415] on div "$ 2,010" at bounding box center [457, 420] width 34 height 15
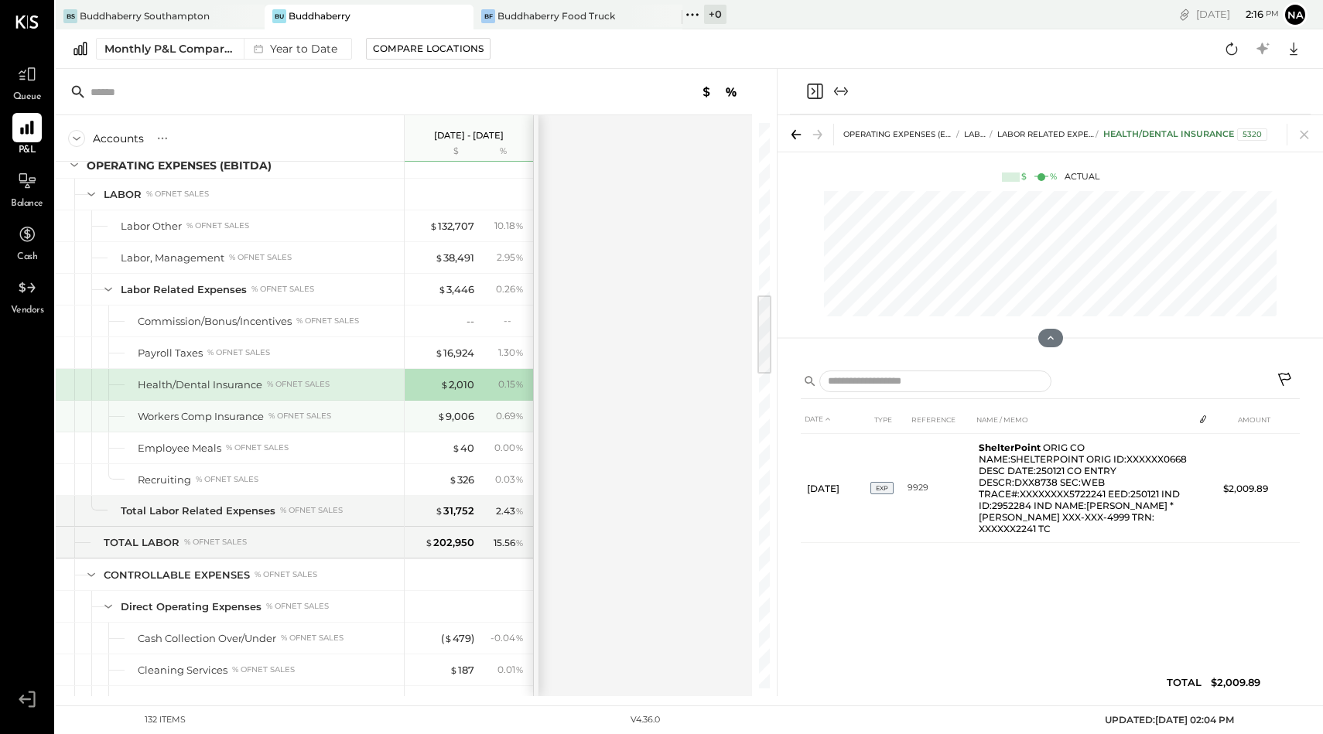
scroll to position [1193, 0]
